Goal: Task Accomplishment & Management: Use online tool/utility

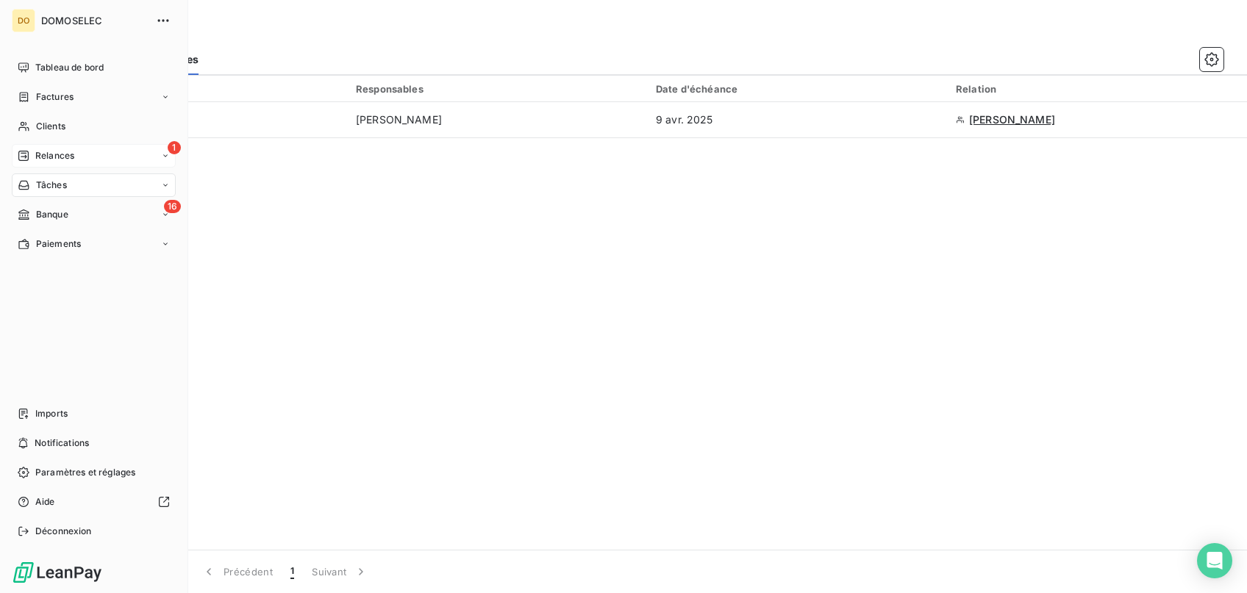
click at [58, 157] on span "Relances" at bounding box center [54, 155] width 39 height 13
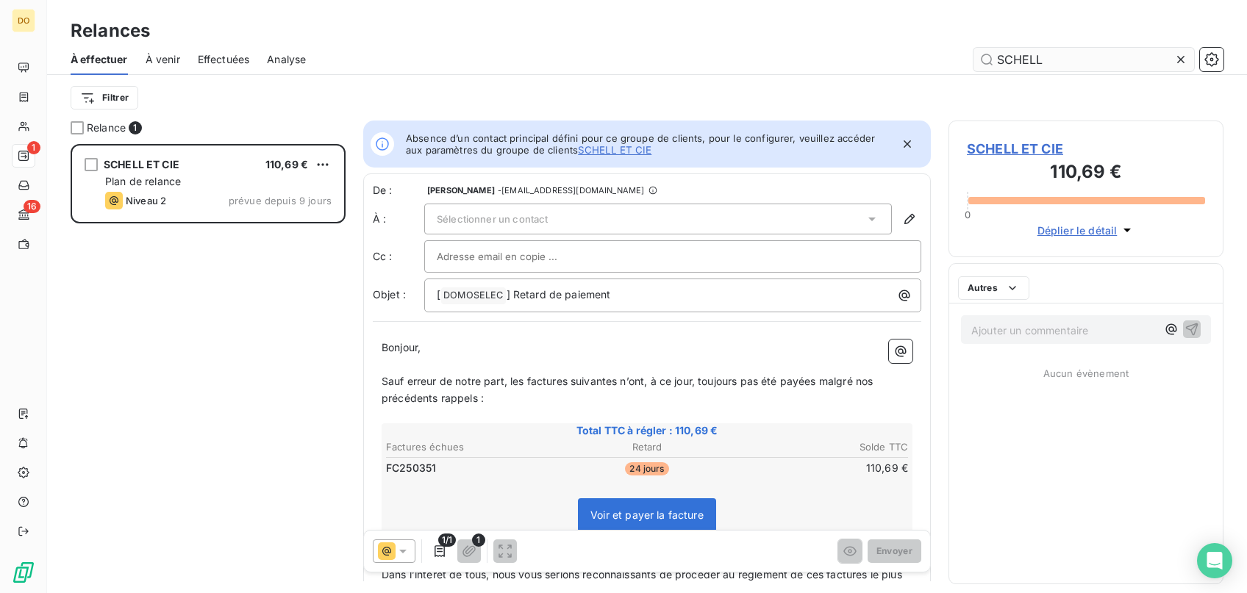
scroll to position [449, 274]
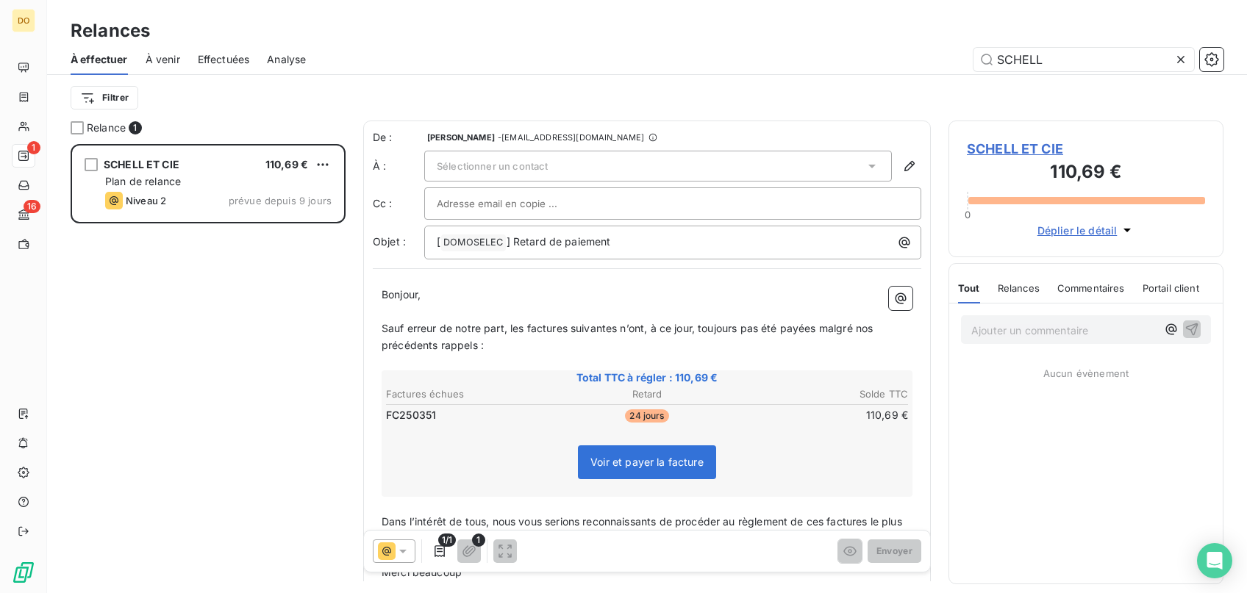
click at [1183, 55] on icon at bounding box center [1180, 59] width 15 height 15
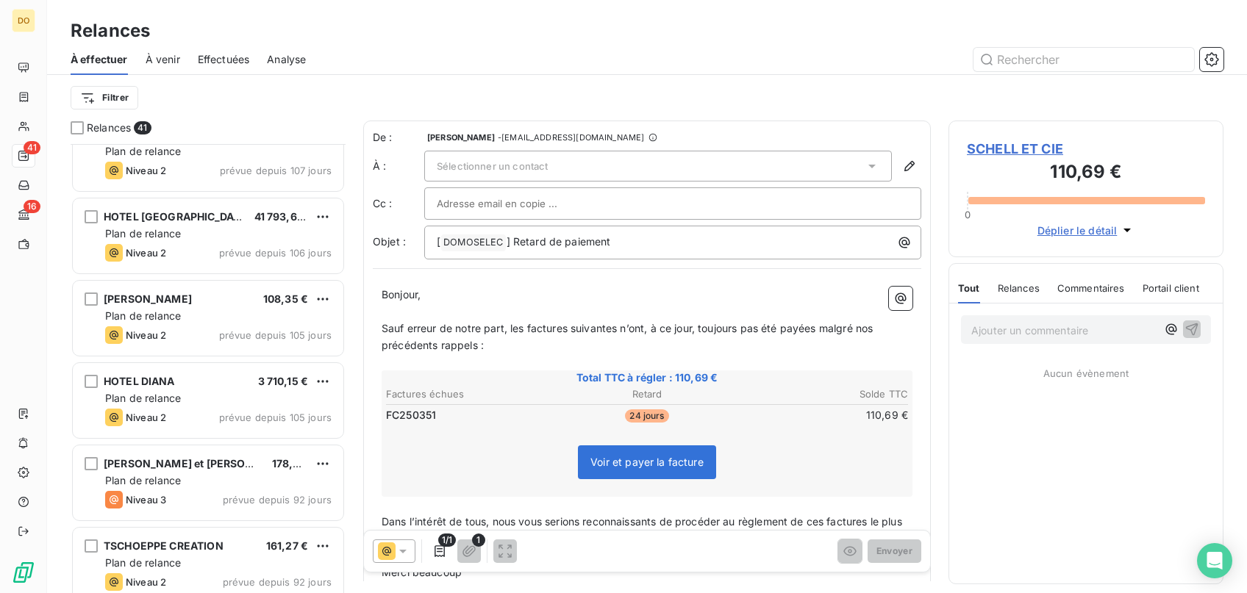
scroll to position [889, 0]
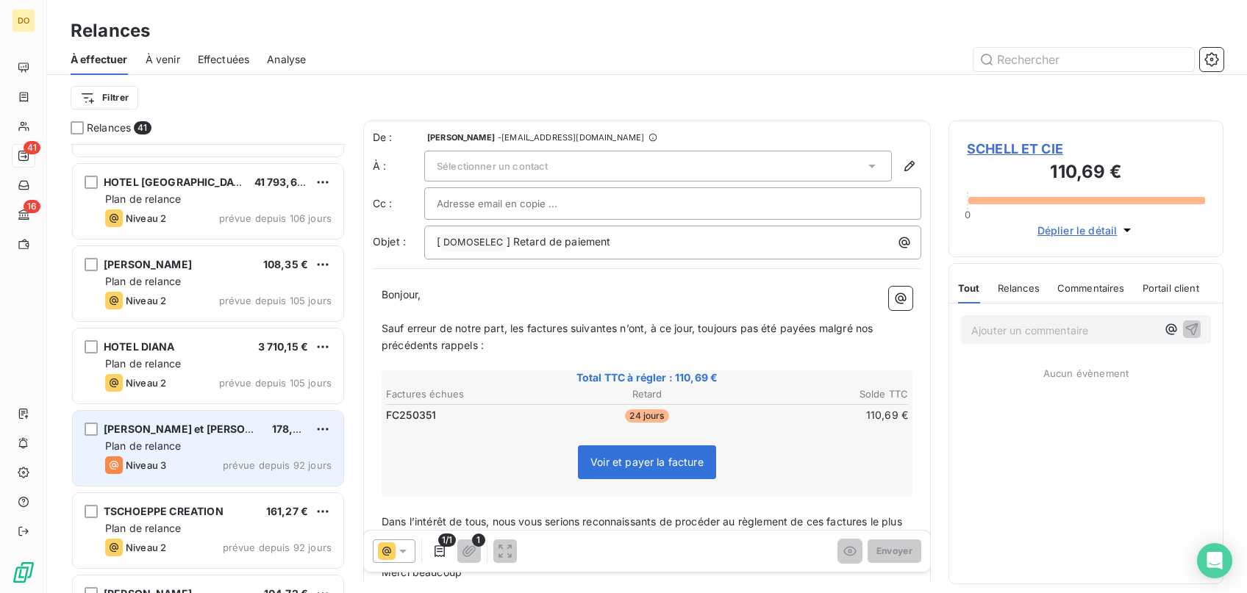
click at [204, 429] on span "[PERSON_NAME] et [PERSON_NAME]" at bounding box center [199, 429] width 191 height 12
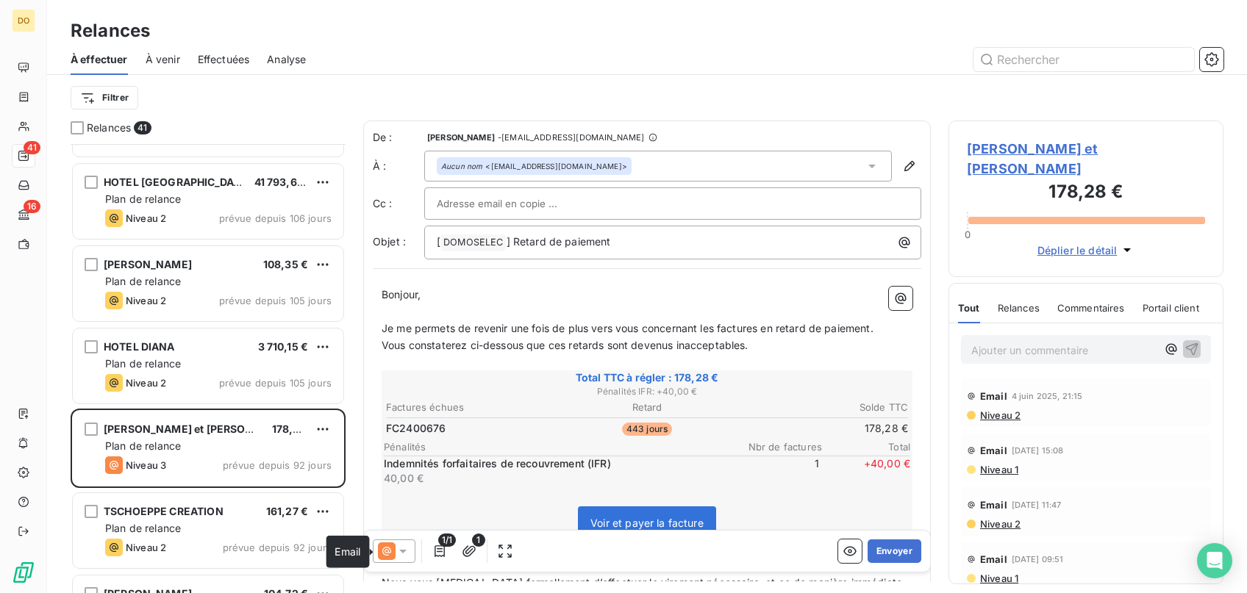
click at [400, 545] on div at bounding box center [394, 552] width 43 height 24
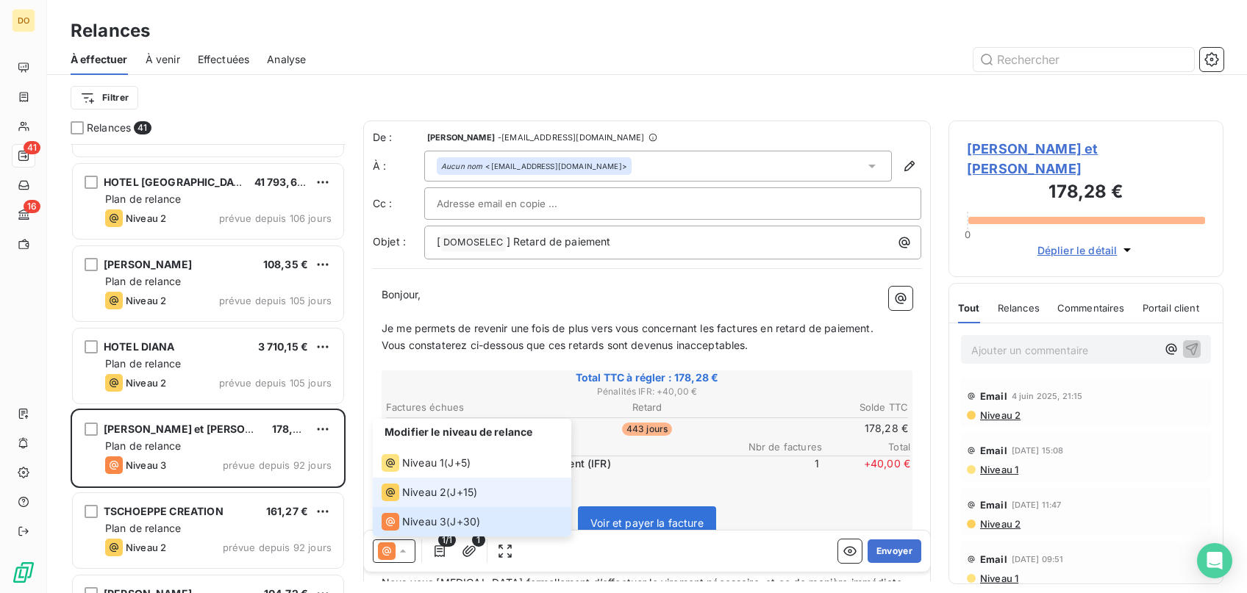
click at [404, 493] on span "Niveau 2" at bounding box center [424, 492] width 44 height 15
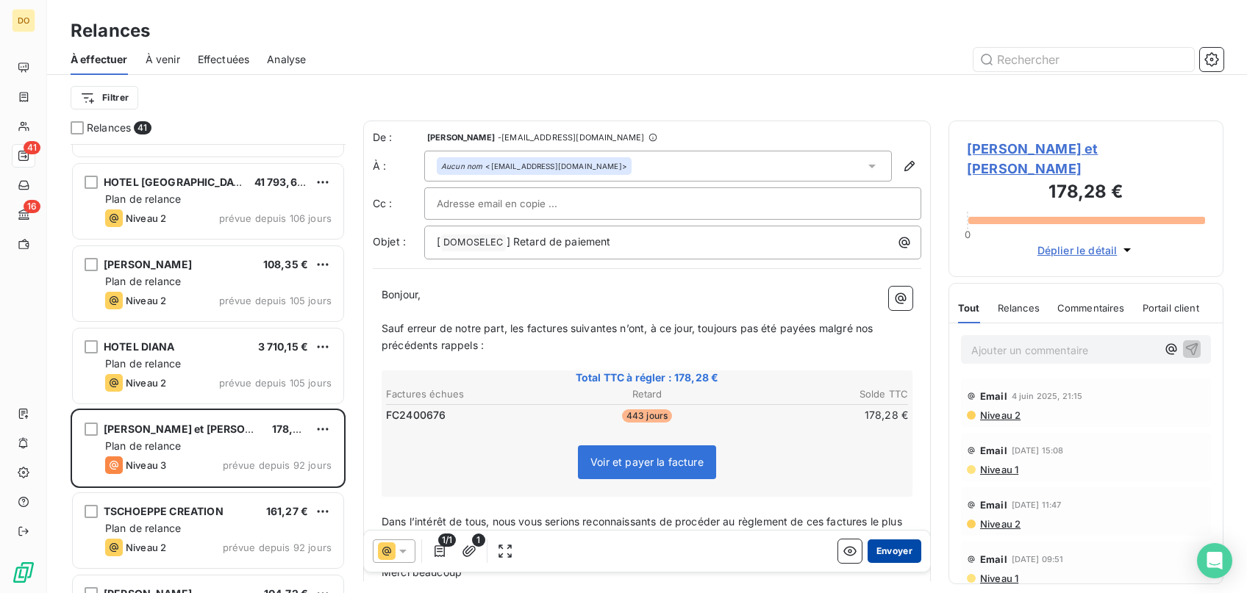
click at [909, 551] on button "Envoyer" at bounding box center [895, 552] width 54 height 24
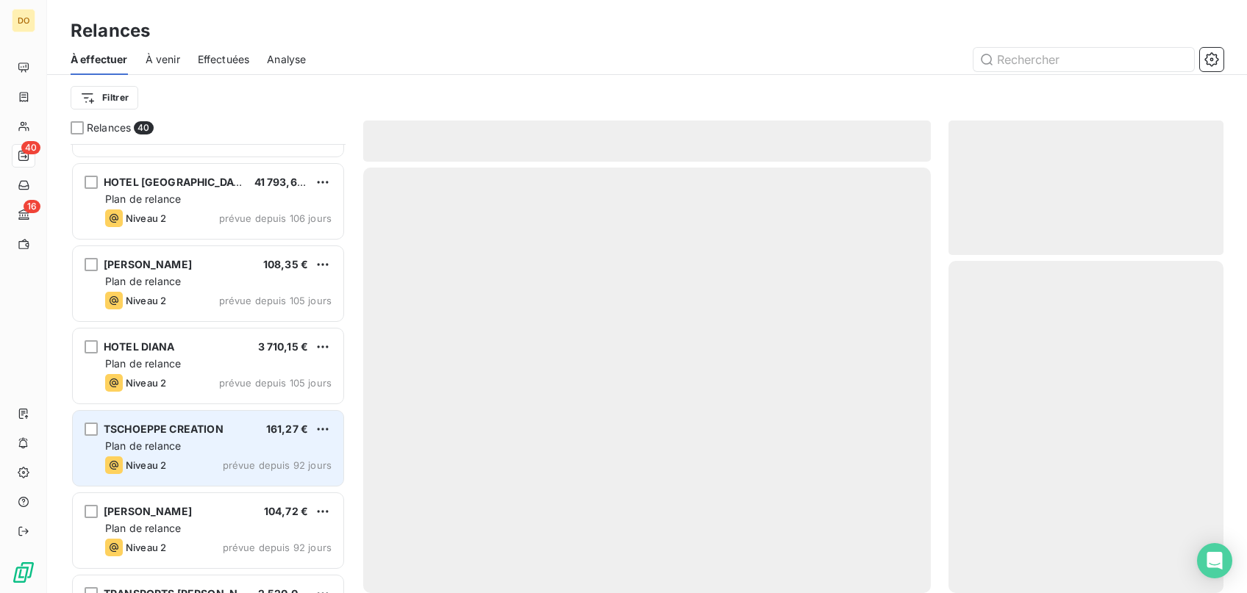
click at [241, 454] on div "TSCHOEPPE CREATION 161,27 € Plan de relance Niveau 2 prévue depuis 92 jours" at bounding box center [208, 448] width 271 height 75
